Goal: Complete application form

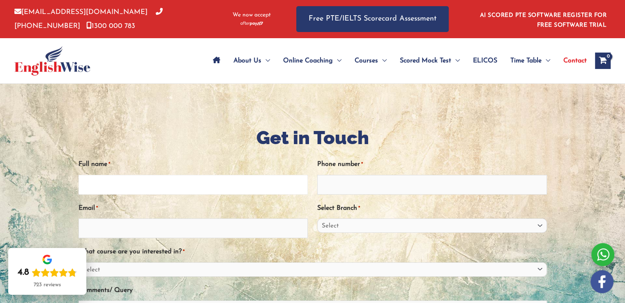
click at [120, 191] on input "Full name *" at bounding box center [193, 185] width 230 height 20
type input "[DEMOGRAPHIC_DATA][PERSON_NAME]"
type input "[EMAIL_ADDRESS][DOMAIN_NAME]"
click at [351, 192] on input "Phone number *" at bounding box center [432, 185] width 230 height 20
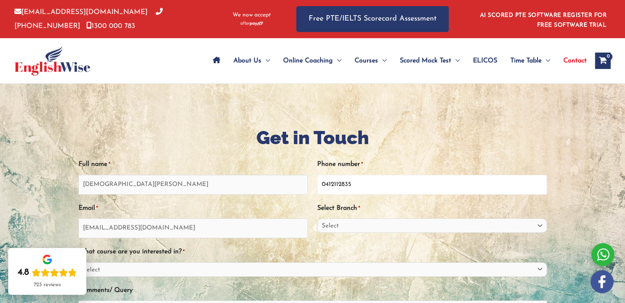
type input "0412112835"
click at [350, 227] on select "Select [GEOGRAPHIC_DATA] [GEOGRAPHIC_DATA] [GEOGRAPHIC_DATA] EnglishWise Global…" at bounding box center [432, 225] width 230 height 14
select select "Sydney Parramatta"
click at [317, 218] on select "Select [GEOGRAPHIC_DATA] [GEOGRAPHIC_DATA] [GEOGRAPHIC_DATA] EnglishWise Global…" at bounding box center [432, 225] width 230 height 14
click at [288, 274] on select "Select PTE NAATI IELTS OET General English" at bounding box center [312, 269] width 468 height 14
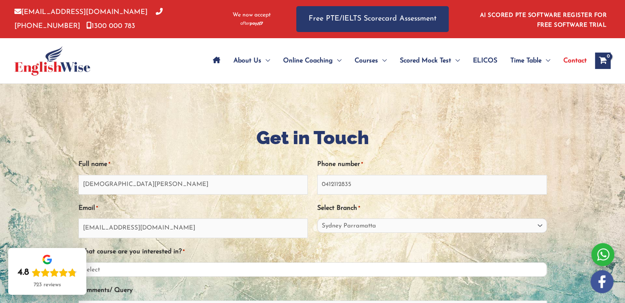
select select "PTE"
click at [78, 262] on select "Select PTE NAATI IELTS OET General English" at bounding box center [312, 269] width 468 height 14
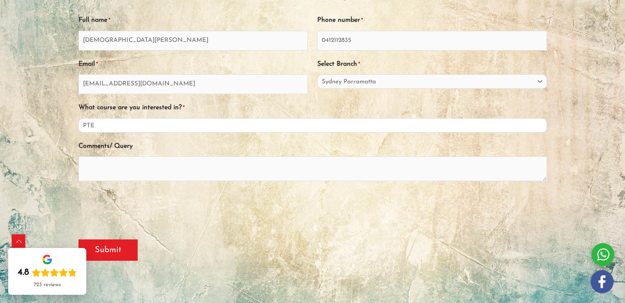
scroll to position [128, 0]
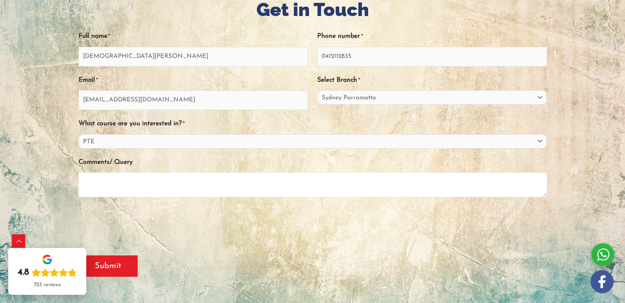
click at [110, 185] on textarea "Comments/ Query" at bounding box center [312, 184] width 468 height 25
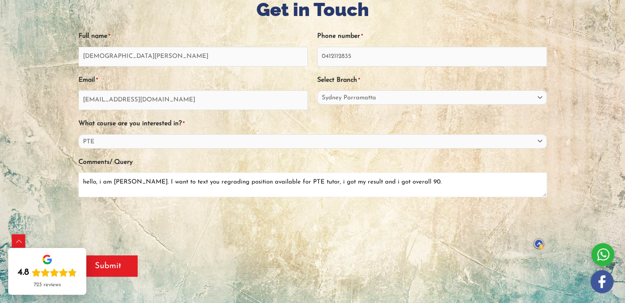
type textarea "hello, i am [PERSON_NAME]. I want to text you regrading position available for …"
click at [106, 262] on input "Submit" at bounding box center [107, 265] width 59 height 21
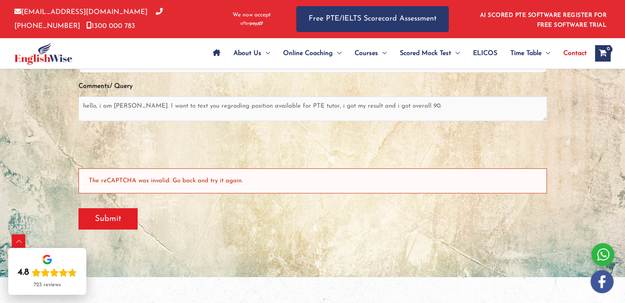
scroll to position [177, 0]
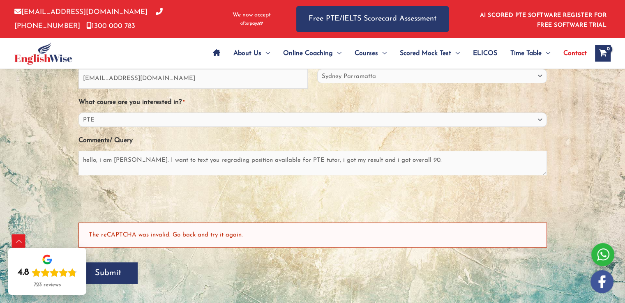
click at [117, 272] on input "Submit" at bounding box center [107, 272] width 59 height 21
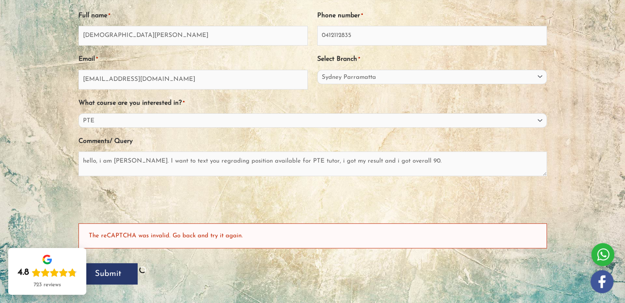
scroll to position [13, 0]
